Goal: Find specific page/section: Find specific page/section

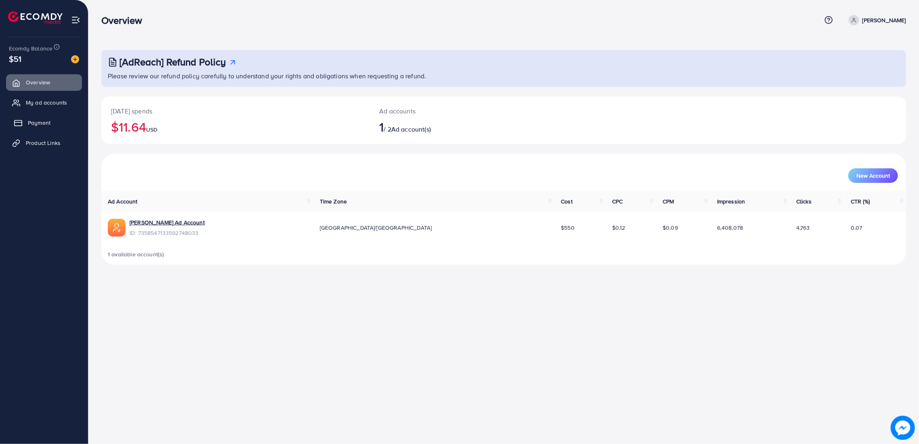
click at [41, 123] on span "Payment" at bounding box center [39, 123] width 23 height 8
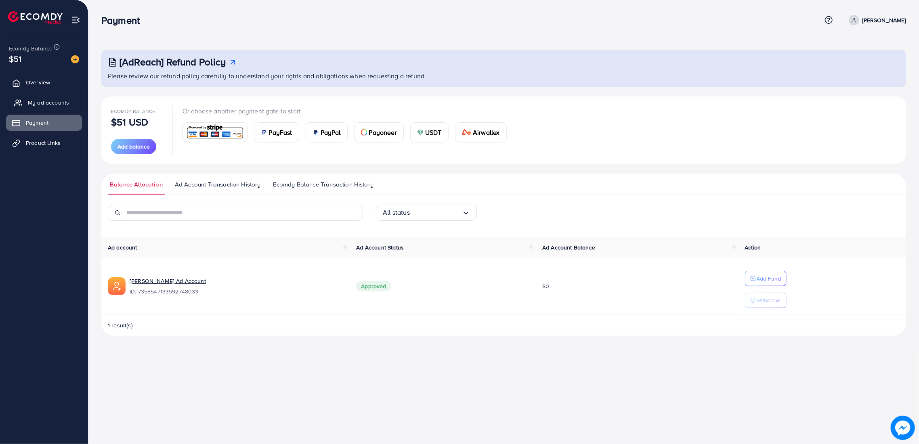
click at [42, 102] on span "My ad accounts" at bounding box center [48, 103] width 41 height 8
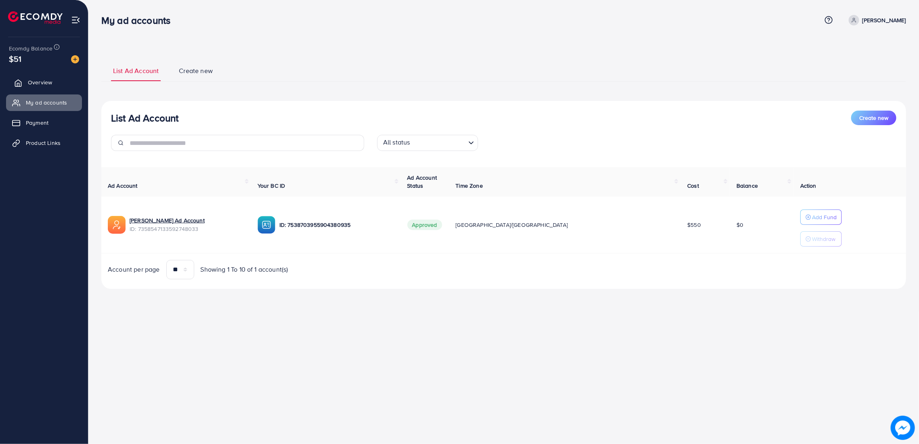
click at [43, 79] on span "Overview" at bounding box center [40, 82] width 24 height 8
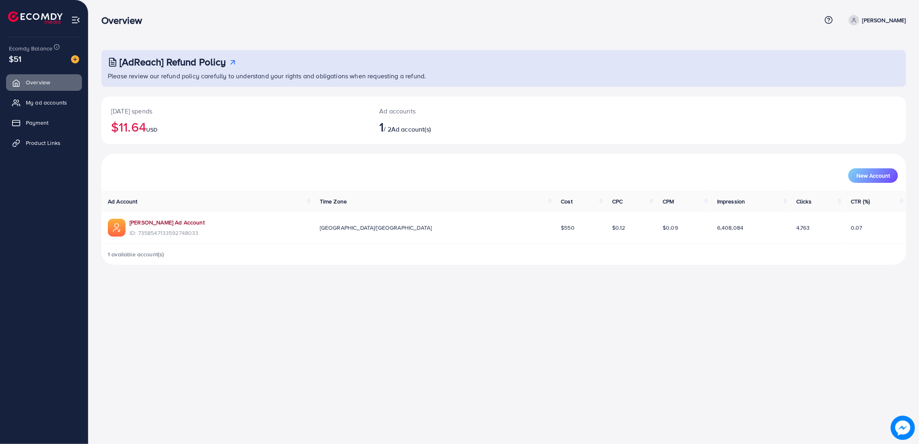
click at [168, 221] on link "[PERSON_NAME] Ad Account" at bounding box center [167, 222] width 75 height 8
